Goal: Navigation & Orientation: Find specific page/section

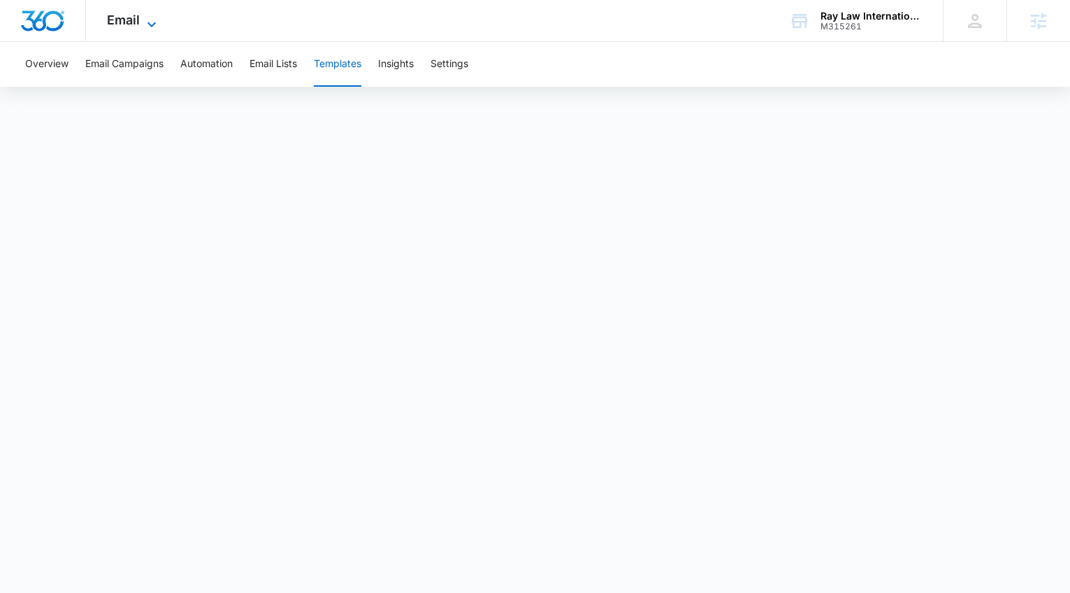
click at [136, 26] on span "Email" at bounding box center [123, 20] width 33 height 15
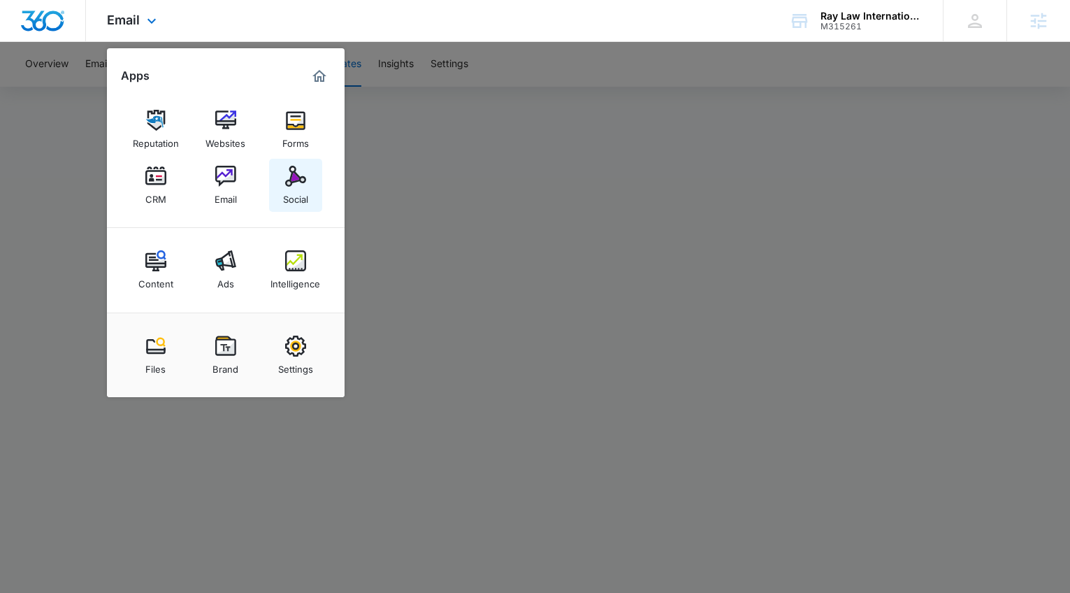
click at [305, 173] on img at bounding box center [295, 176] width 21 height 21
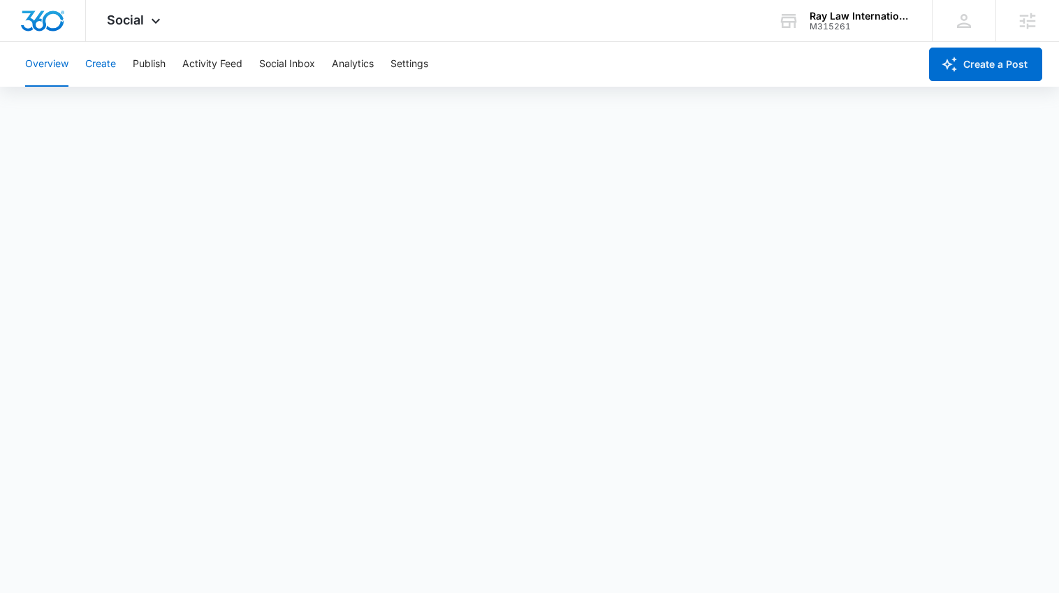
click at [106, 63] on button "Create" at bounding box center [100, 64] width 31 height 45
click at [133, 108] on button "Approvals" at bounding box center [136, 106] width 47 height 39
